Goal: Information Seeking & Learning: Learn about a topic

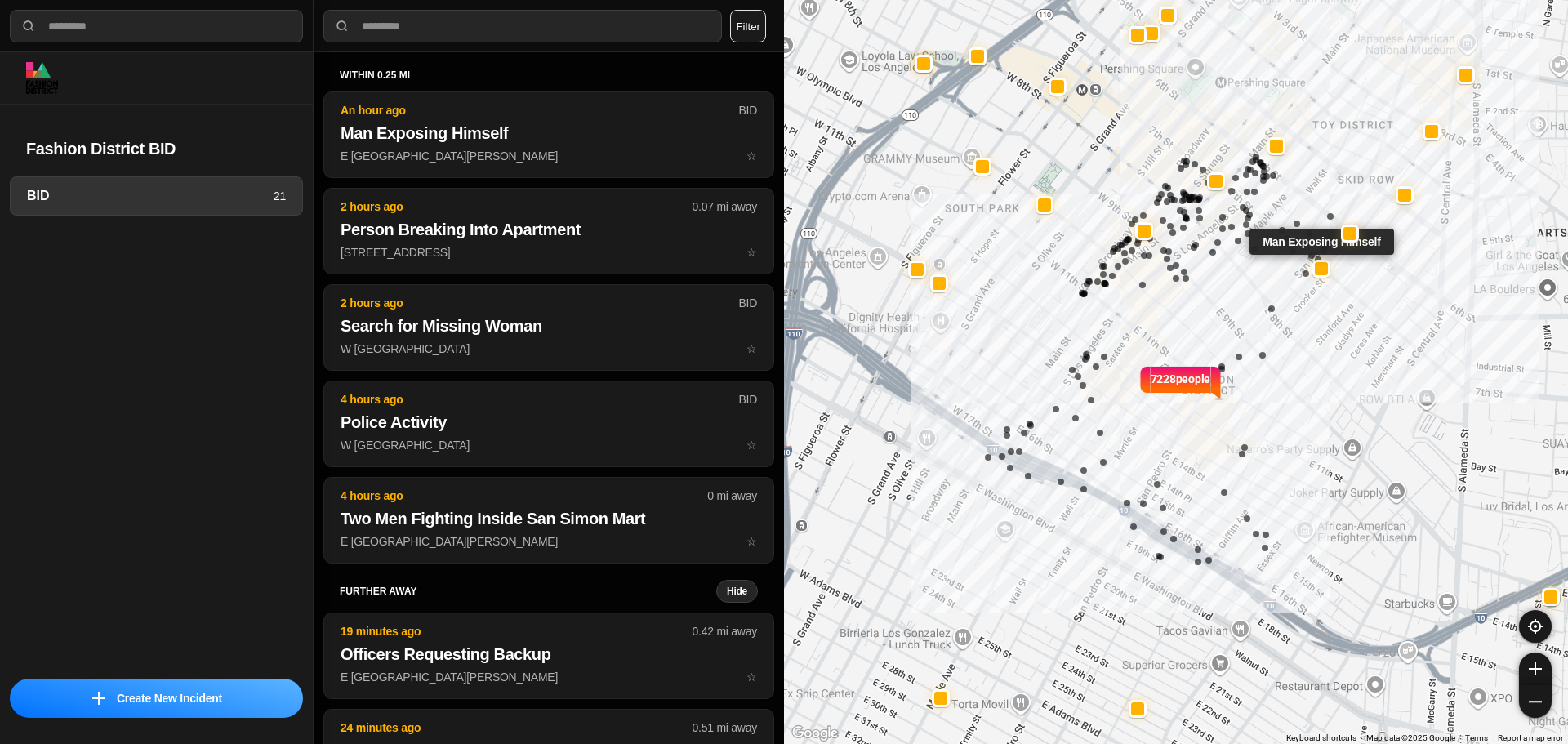
select select "*"
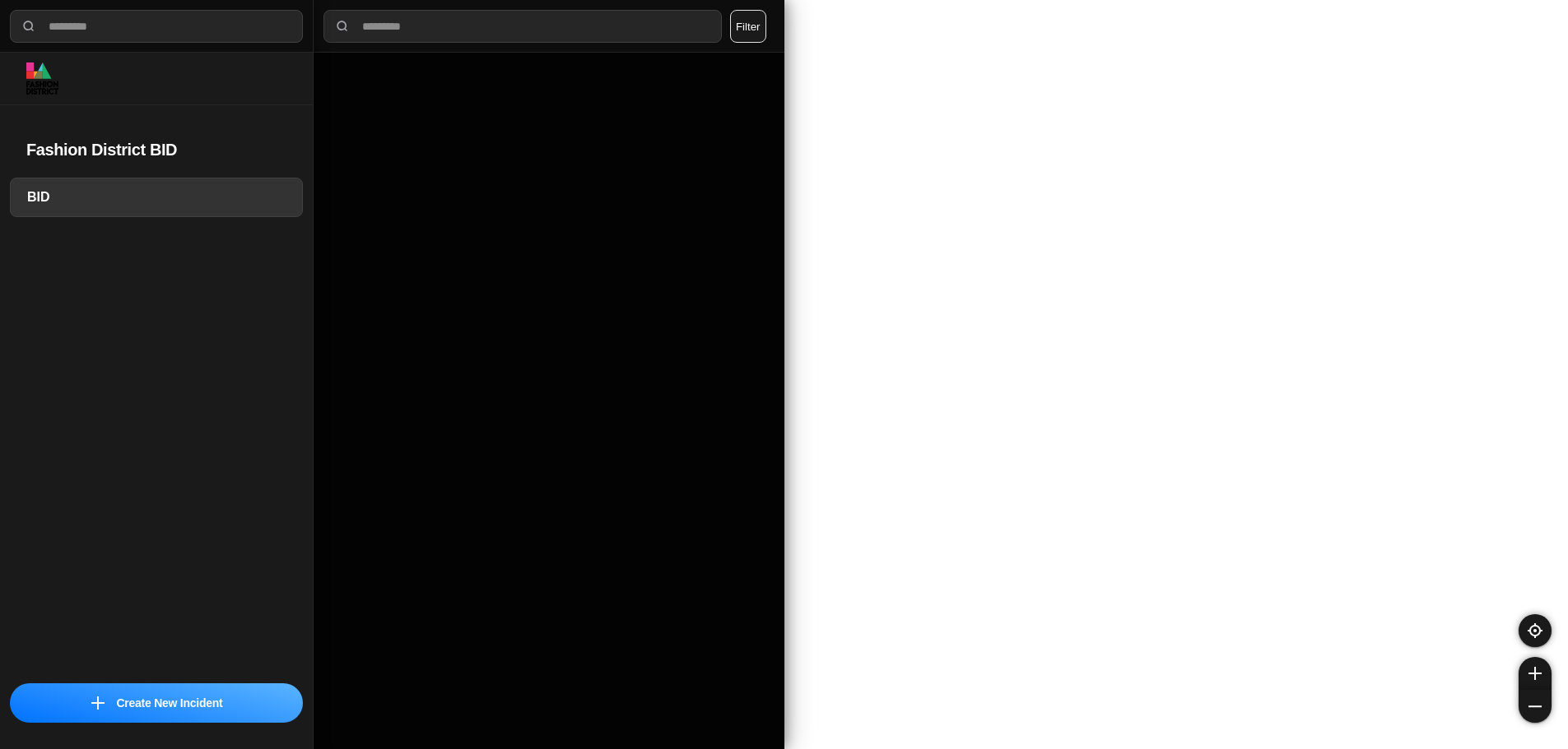
select select "*"
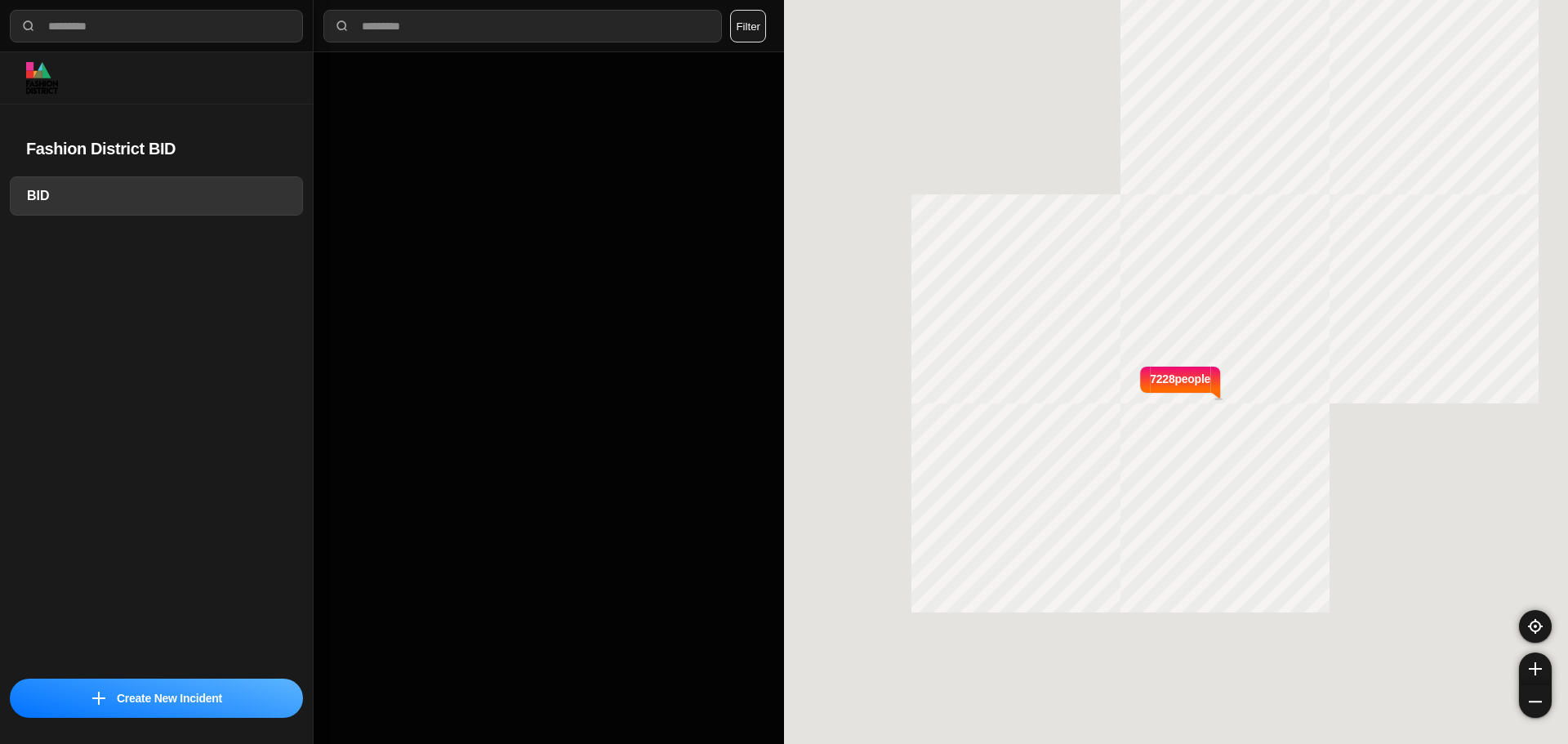
select select "*"
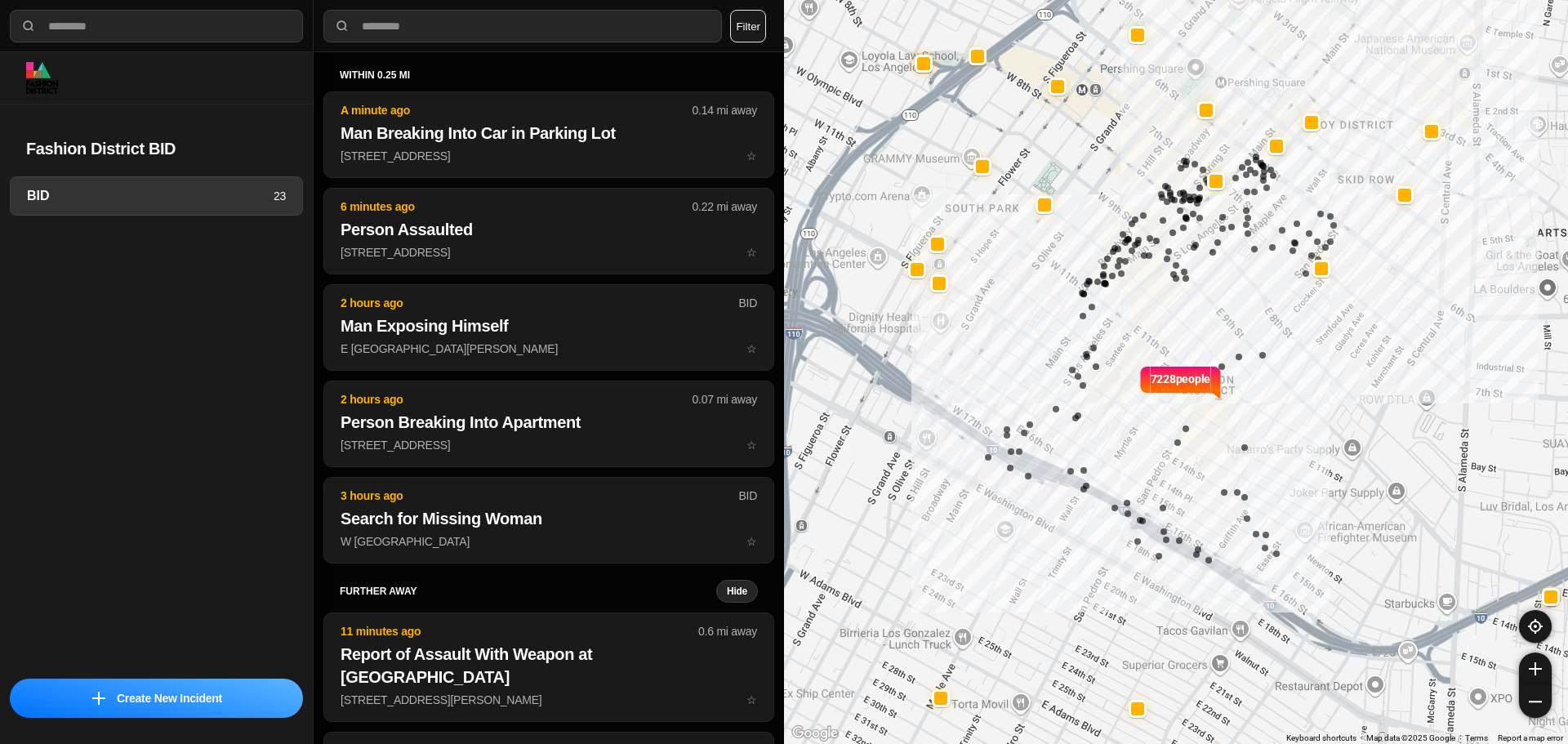
select select "*"
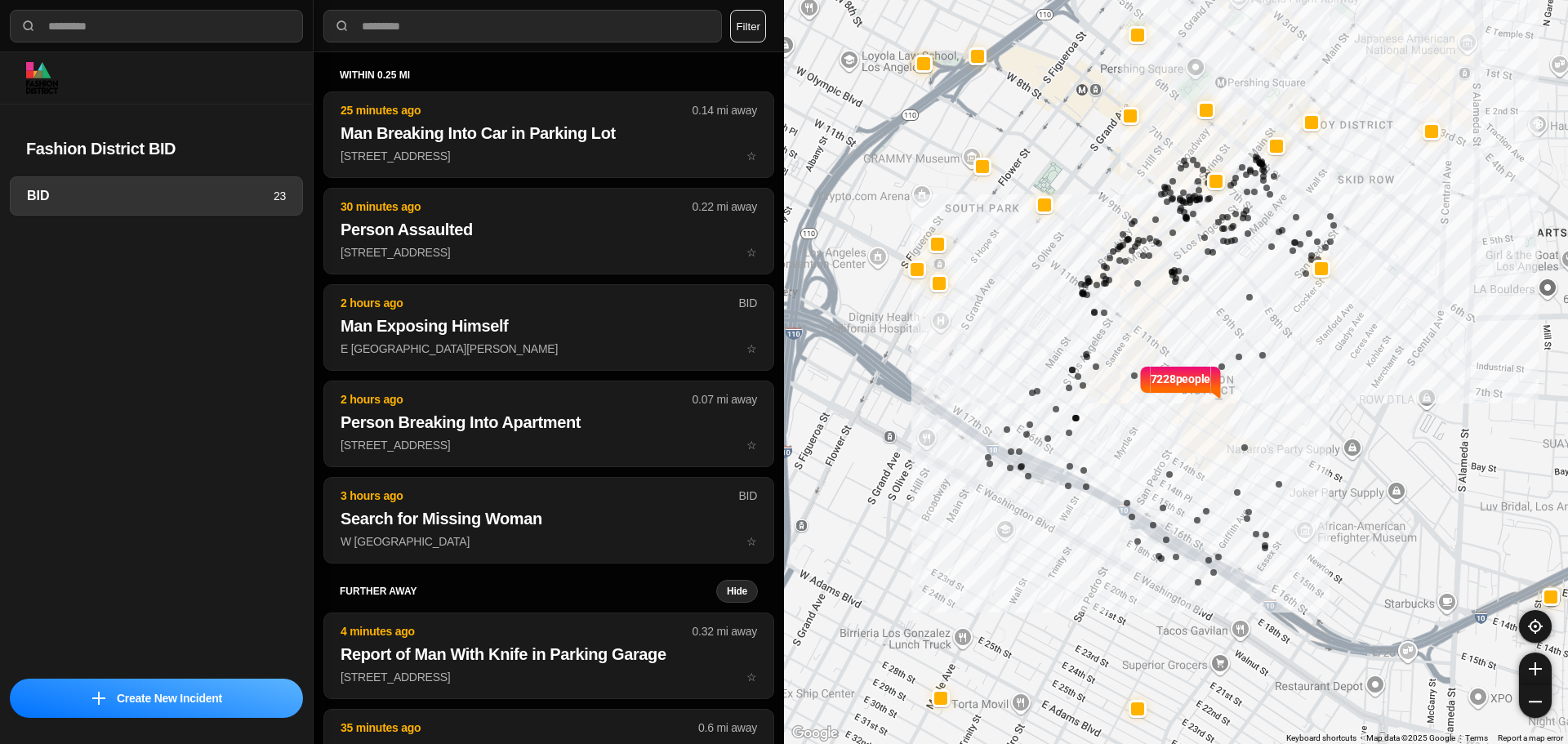
select select "*"
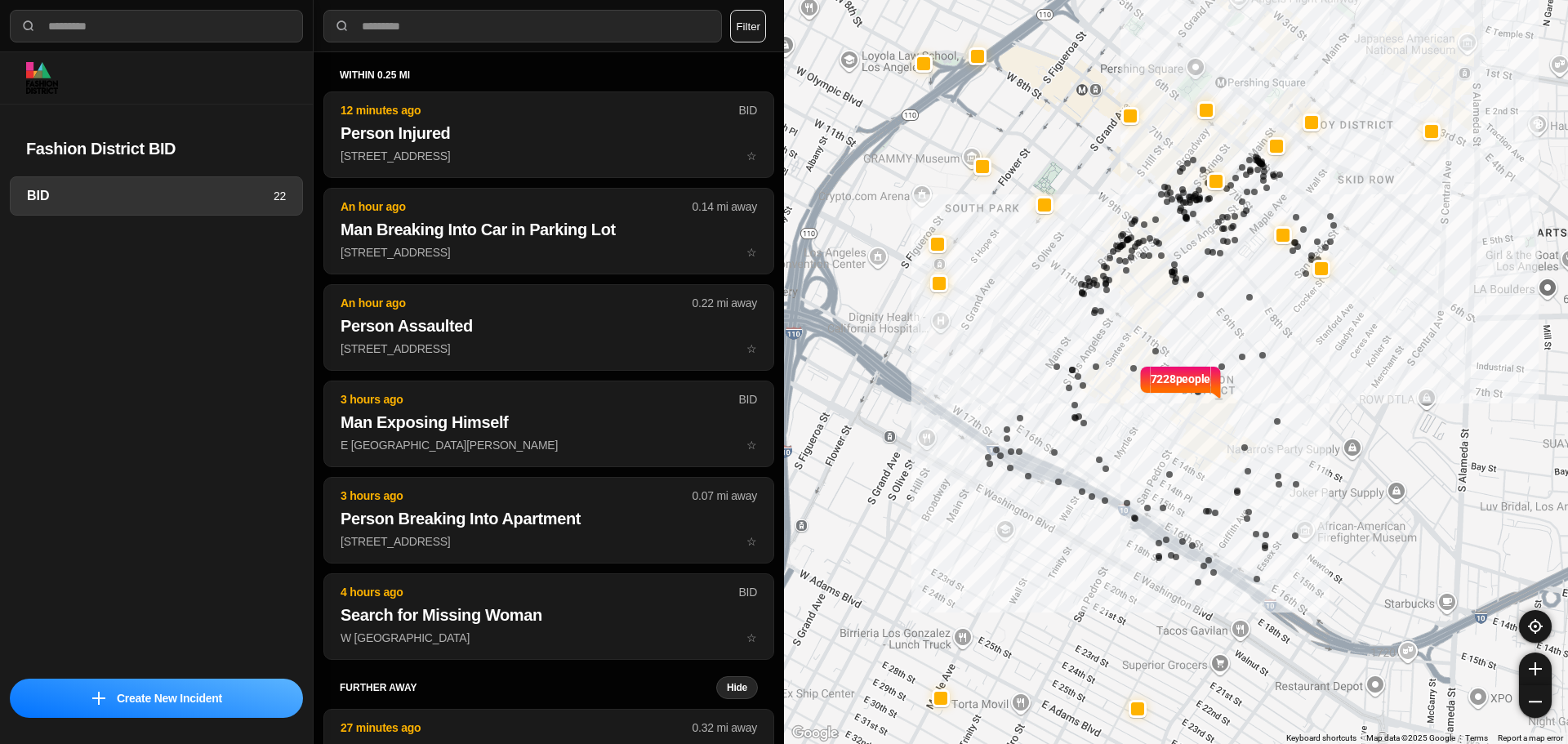
select select "*"
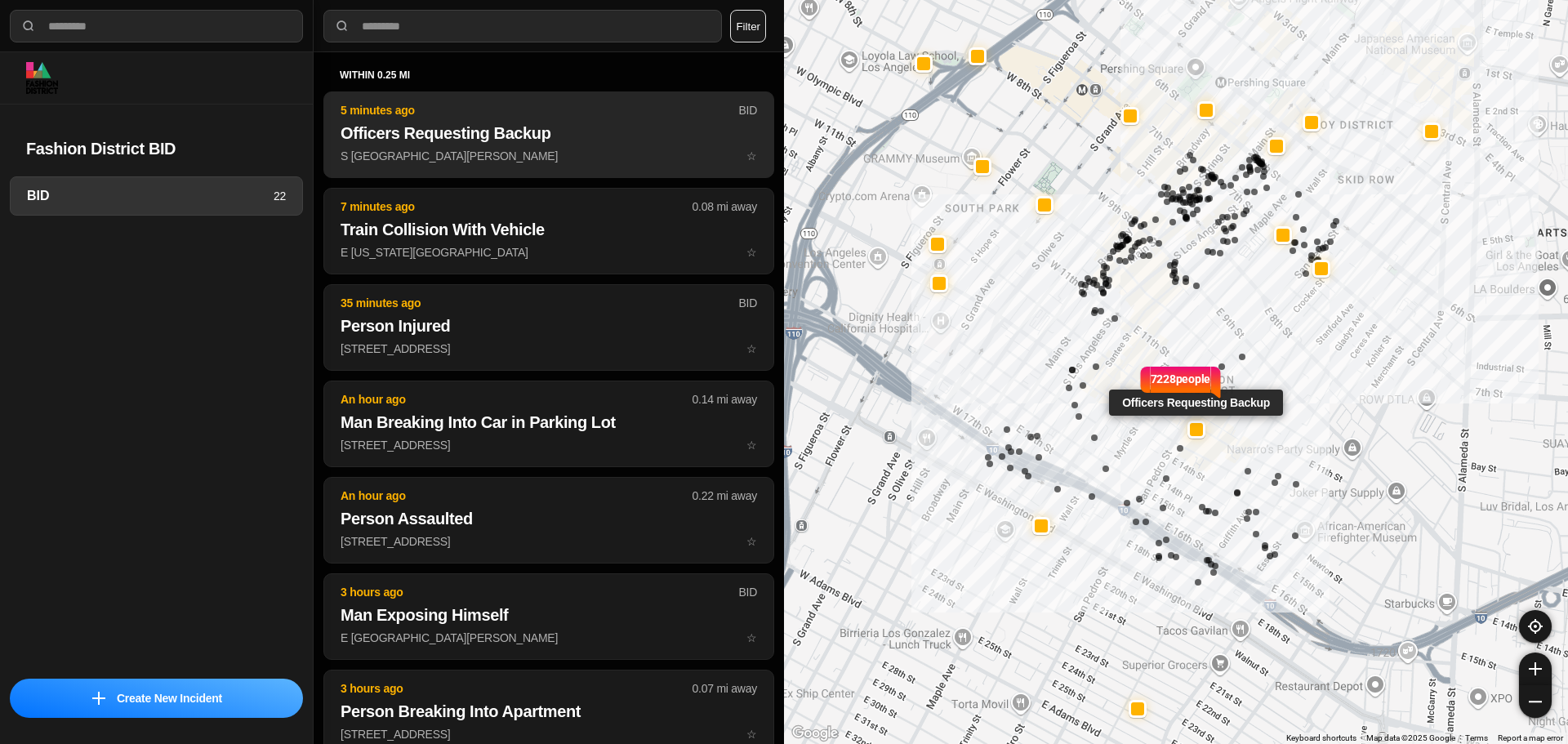
click at [476, 154] on p "S San Pedro St & E 12th St ☆" at bounding box center [549, 156] width 416 height 16
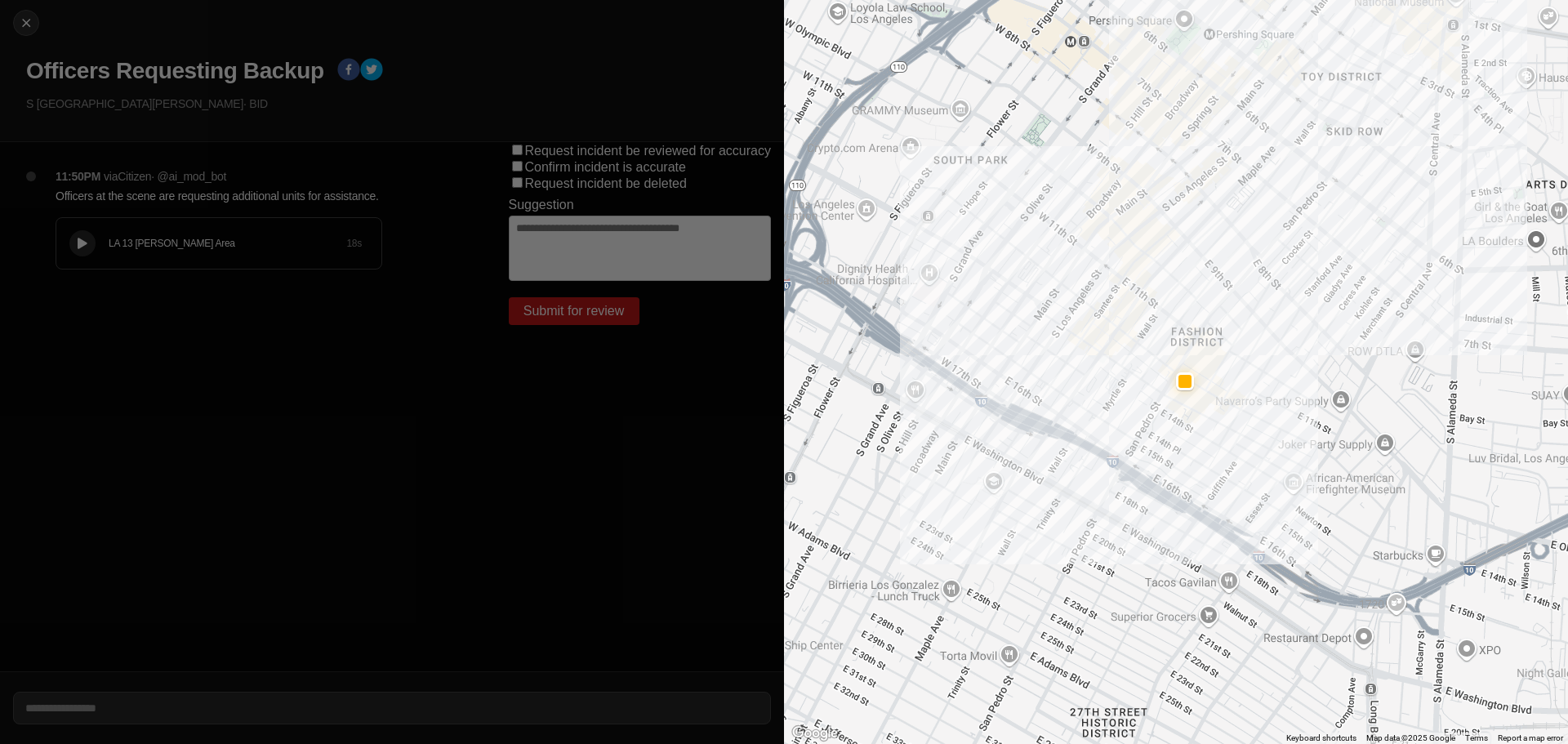
click at [85, 247] on icon at bounding box center [82, 244] width 10 height 11
